Goal: Transaction & Acquisition: Book appointment/travel/reservation

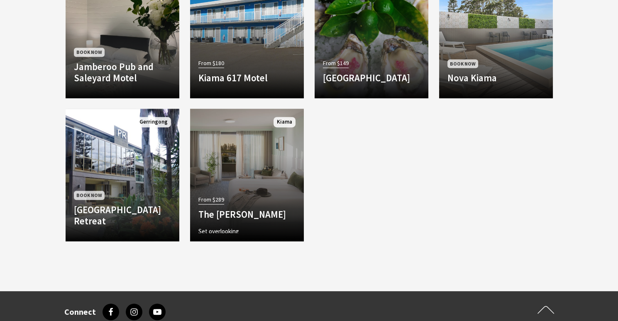
scroll to position [467, 0]
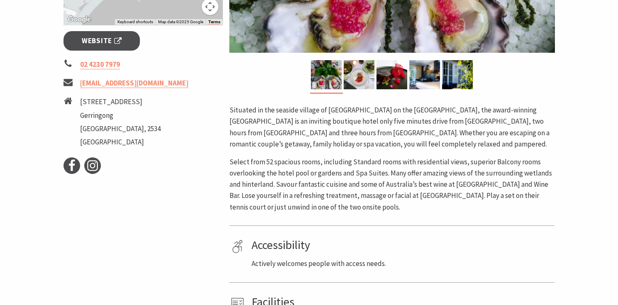
scroll to position [33, 0]
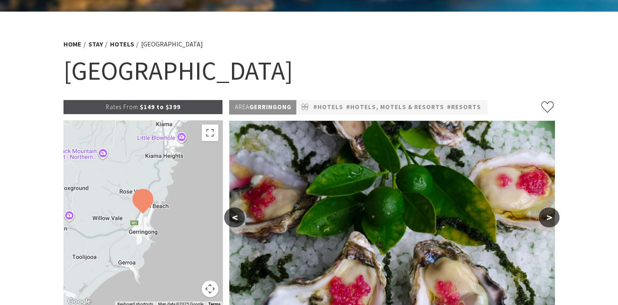
click at [551, 211] on button ">" at bounding box center [549, 218] width 21 height 20
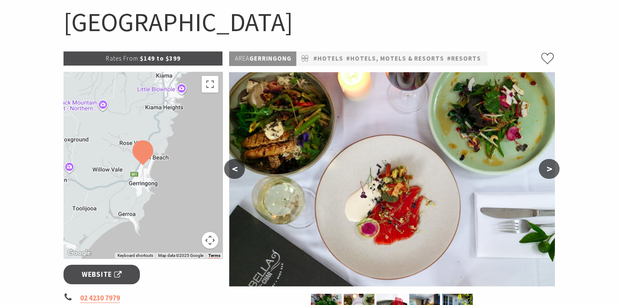
scroll to position [106, 0]
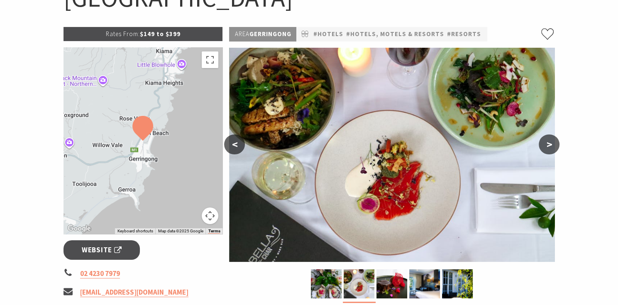
click at [549, 143] on button ">" at bounding box center [549, 145] width 21 height 20
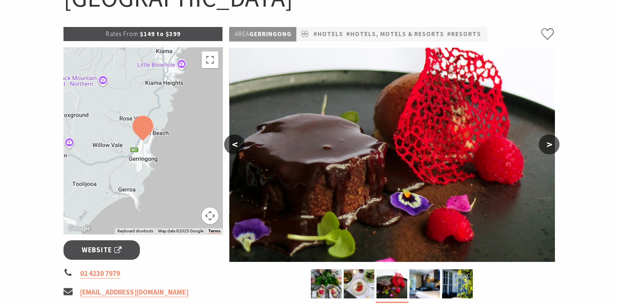
click at [549, 143] on button ">" at bounding box center [549, 145] width 21 height 20
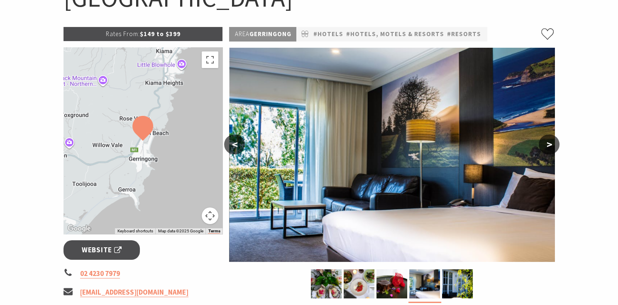
click at [549, 143] on button ">" at bounding box center [549, 145] width 21 height 20
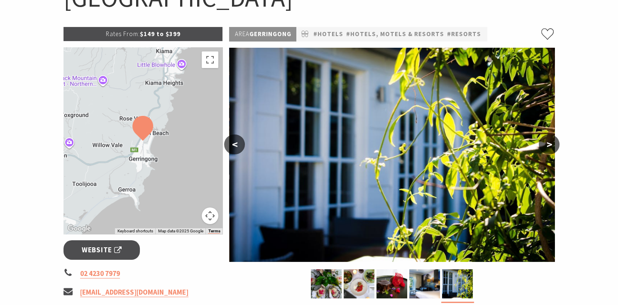
click at [549, 143] on button ">" at bounding box center [549, 145] width 21 height 20
click at [552, 145] on button ">" at bounding box center [549, 145] width 21 height 20
click at [112, 247] on span "Website" at bounding box center [102, 250] width 40 height 11
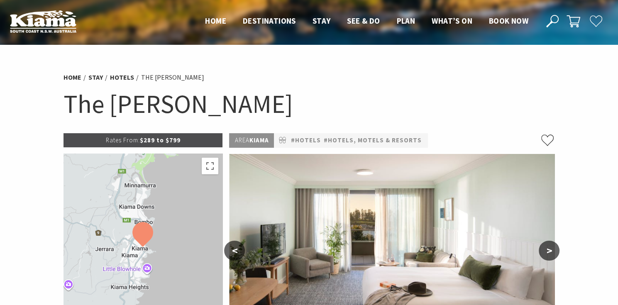
scroll to position [73, 0]
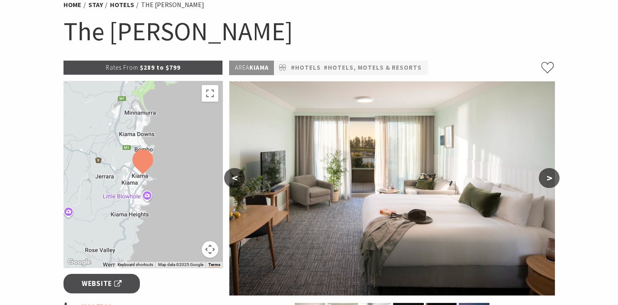
click at [554, 177] on button ">" at bounding box center [549, 178] width 21 height 20
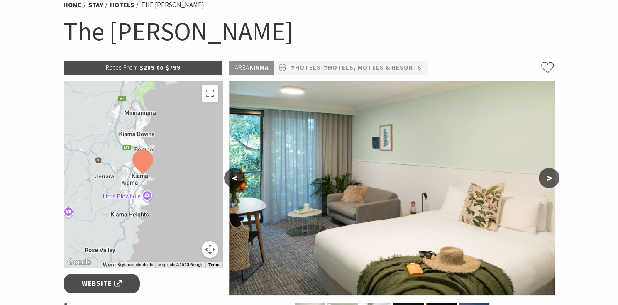
click at [554, 177] on button ">" at bounding box center [549, 178] width 21 height 20
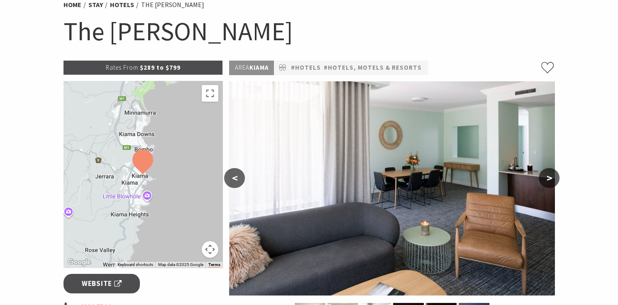
click at [554, 177] on button ">" at bounding box center [549, 178] width 21 height 20
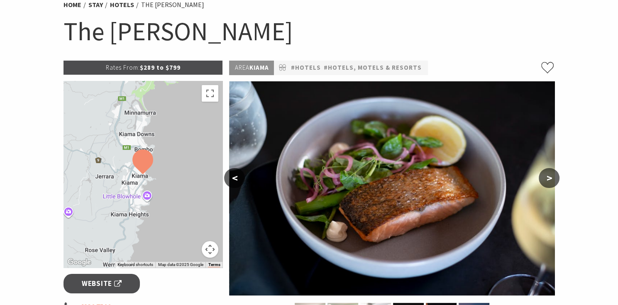
click at [554, 177] on button ">" at bounding box center [549, 178] width 21 height 20
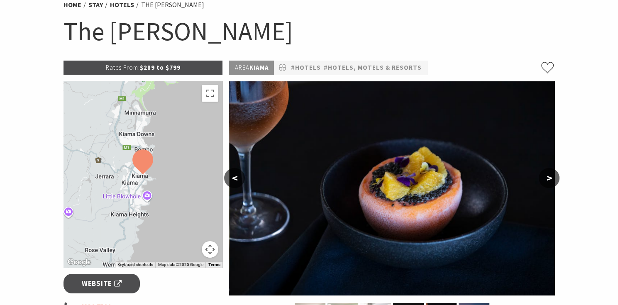
click at [554, 177] on button ">" at bounding box center [549, 178] width 21 height 20
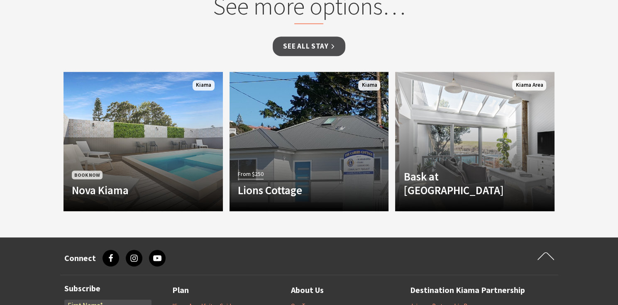
scroll to position [796, 0]
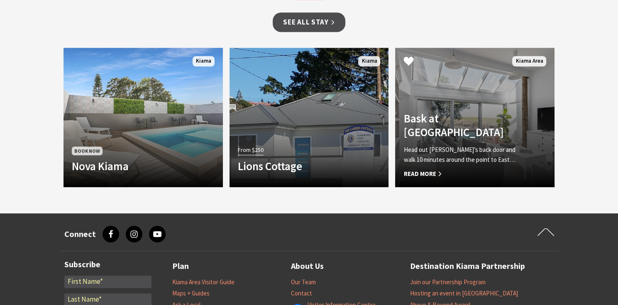
click at [433, 169] on span "Read More" at bounding box center [463, 174] width 119 height 10
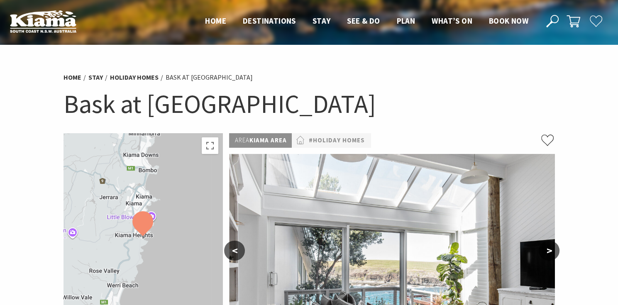
scroll to position [81, 0]
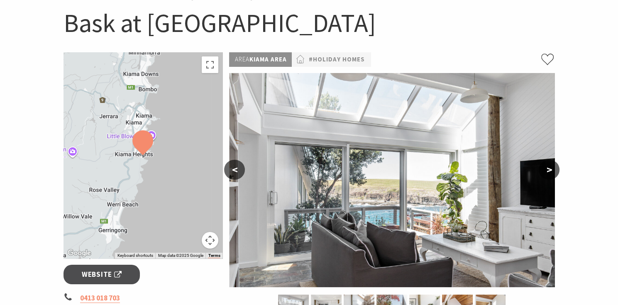
click at [551, 170] on button ">" at bounding box center [549, 170] width 21 height 20
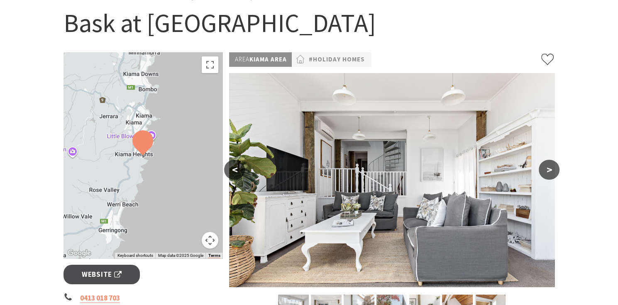
click at [551, 170] on button ">" at bounding box center [549, 170] width 21 height 20
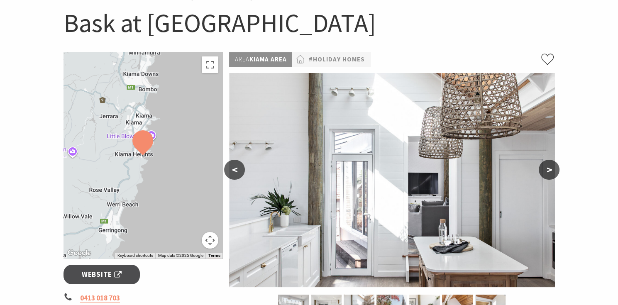
click at [551, 170] on button ">" at bounding box center [549, 170] width 21 height 20
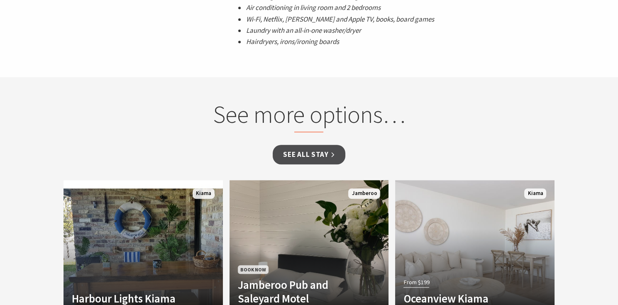
scroll to position [228, 0]
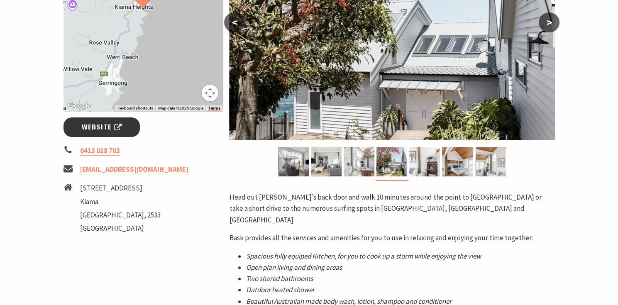
click at [93, 128] on span "Website" at bounding box center [102, 127] width 40 height 11
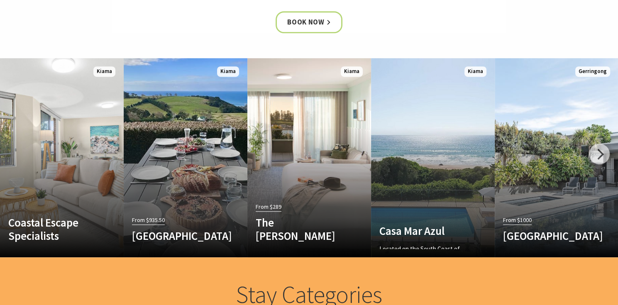
scroll to position [473, 0]
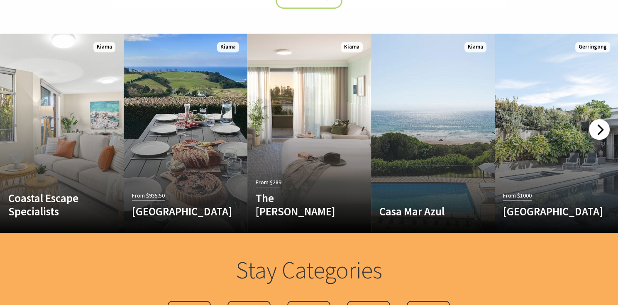
click at [600, 129] on div at bounding box center [599, 129] width 21 height 21
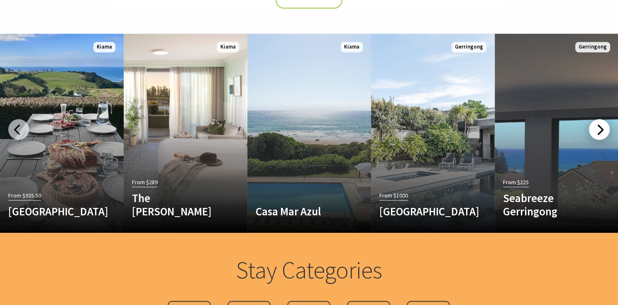
click at [600, 129] on div at bounding box center [599, 129] width 21 height 21
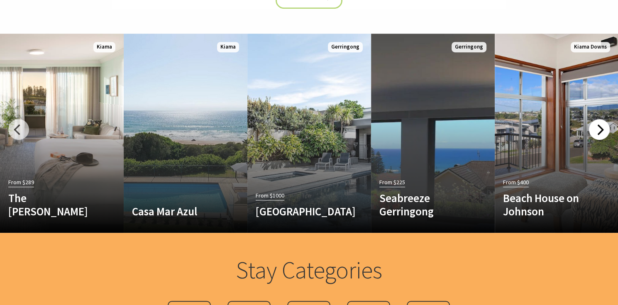
click at [600, 129] on div at bounding box center [599, 129] width 21 height 21
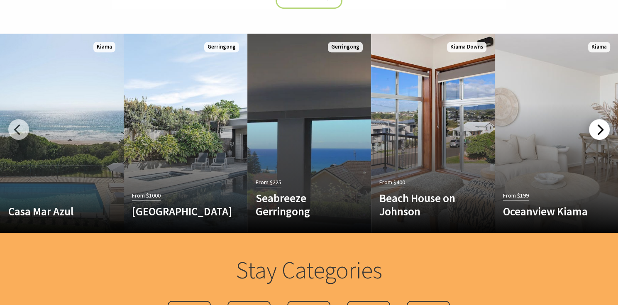
click at [600, 129] on div at bounding box center [599, 129] width 21 height 21
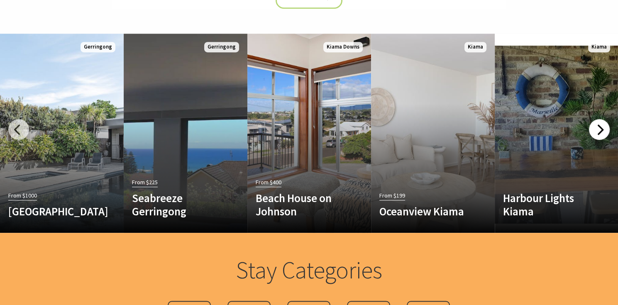
click at [600, 129] on div at bounding box center [599, 129] width 21 height 21
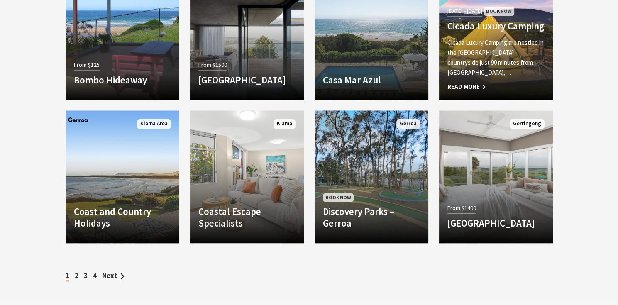
scroll to position [1245, 0]
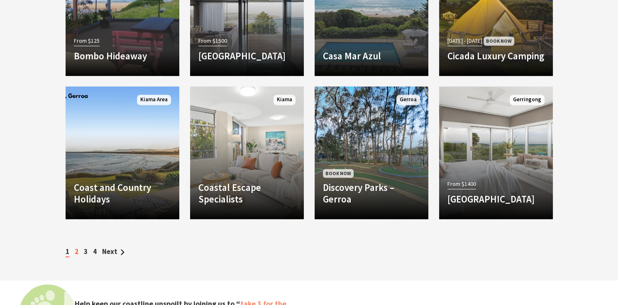
click at [77, 250] on link "2" at bounding box center [77, 251] width 4 height 9
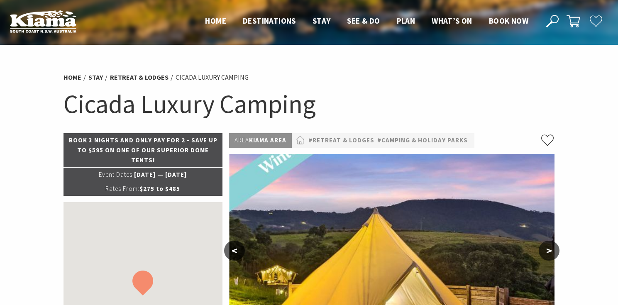
select select "3"
select select "2"
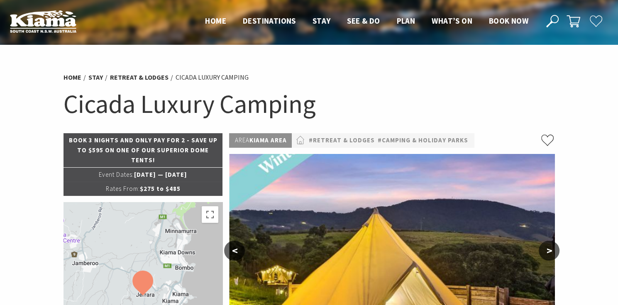
scroll to position [127, 0]
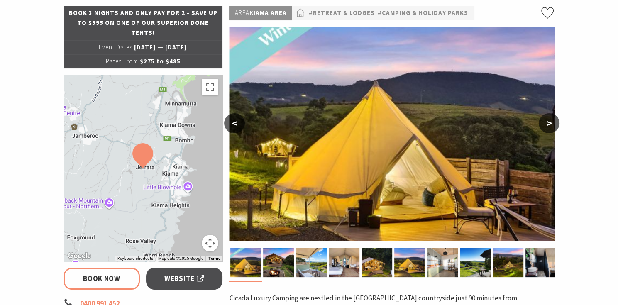
click at [552, 126] on button ">" at bounding box center [549, 123] width 21 height 20
select select "3"
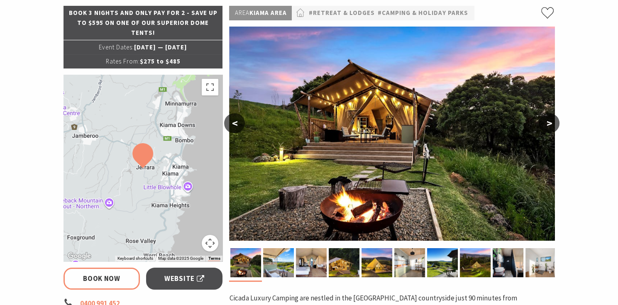
click at [551, 125] on button ">" at bounding box center [549, 123] width 21 height 20
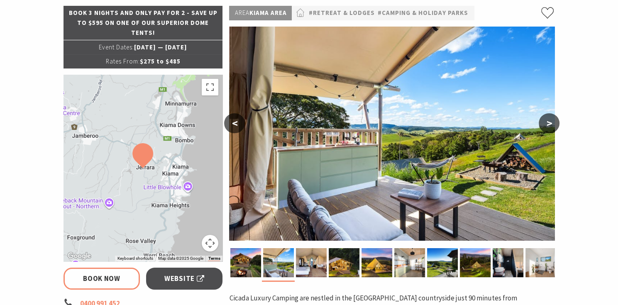
click at [551, 125] on button ">" at bounding box center [549, 123] width 21 height 20
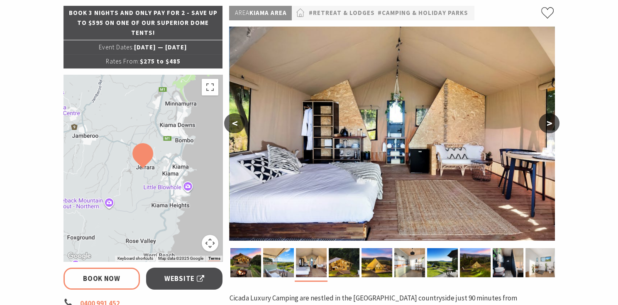
click at [551, 125] on button ">" at bounding box center [549, 123] width 21 height 20
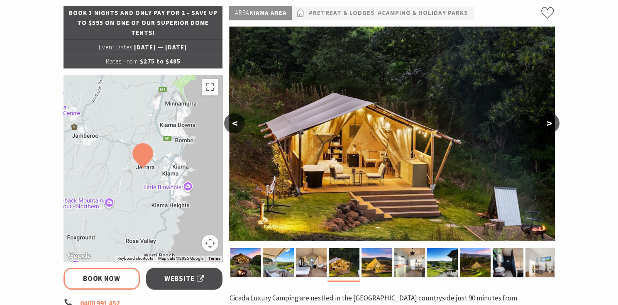
click at [551, 125] on button ">" at bounding box center [549, 123] width 21 height 20
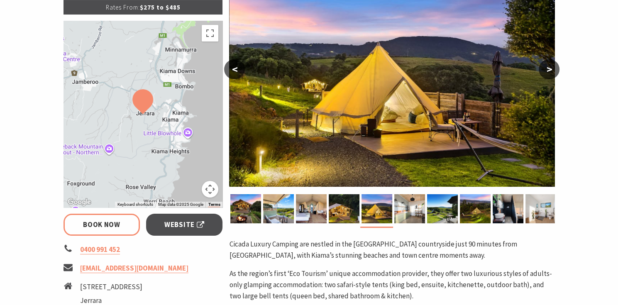
scroll to position [230, 0]
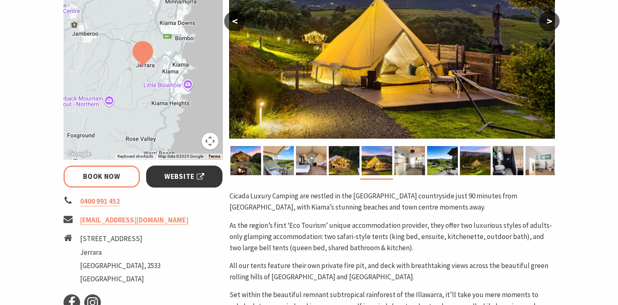
click at [191, 185] on link "Website" at bounding box center [184, 177] width 77 height 22
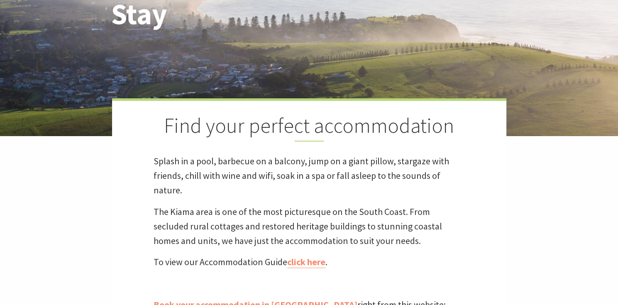
scroll to position [159, 0]
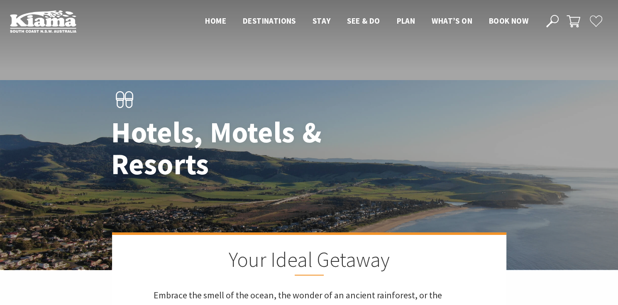
scroll to position [160, 0]
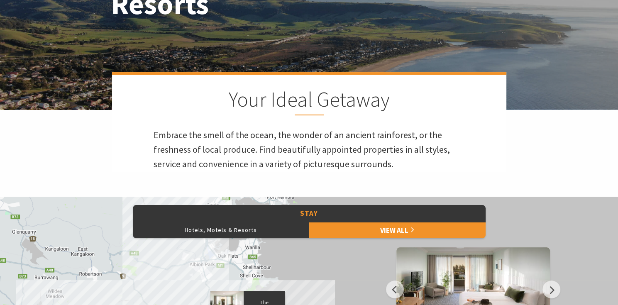
click at [563, 147] on div "Hotels, Motels & Resorts Your Ideal Getaway Embrace the smell of the ocean, the…" at bounding box center [309, 25] width 618 height 370
